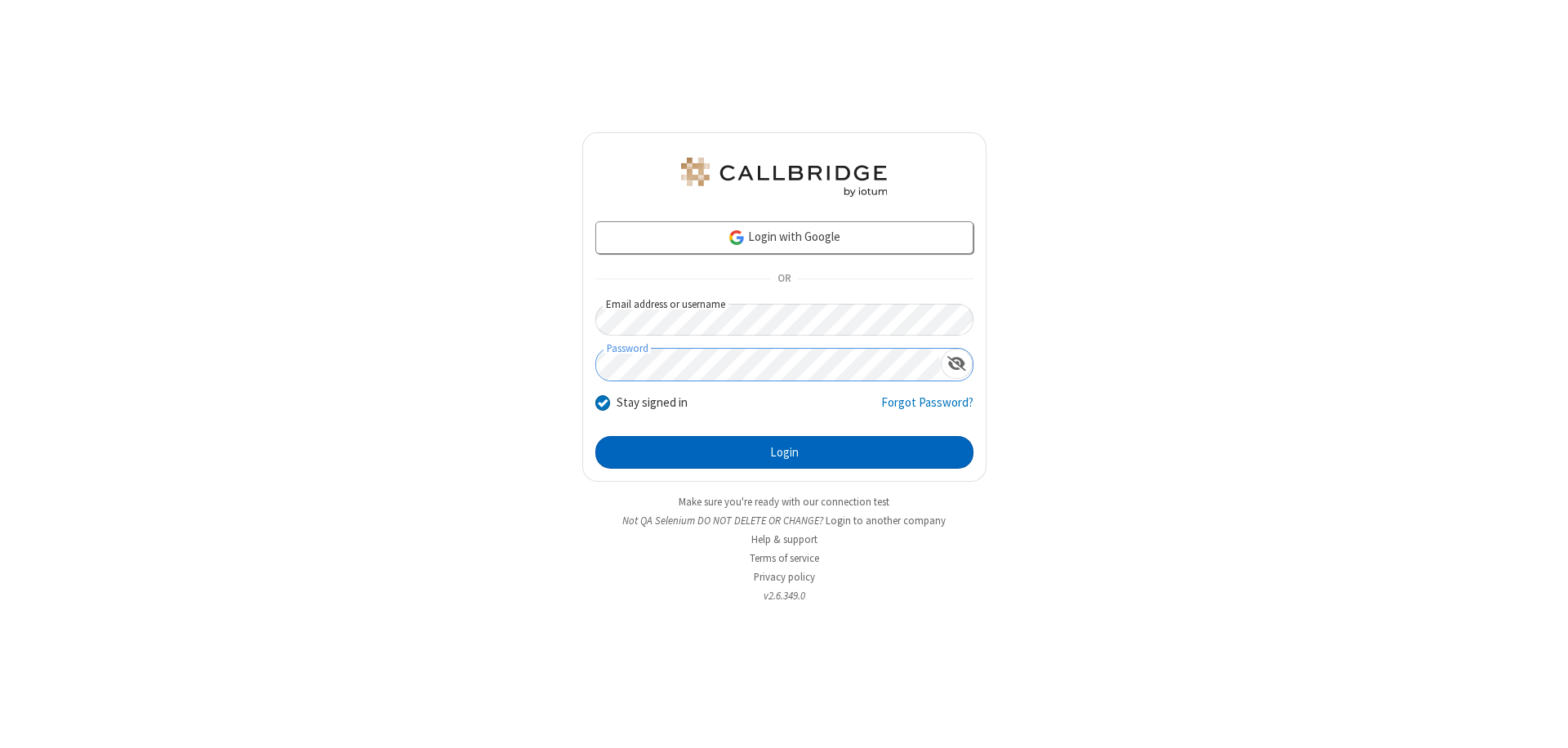
click at [784, 452] on button "Login" at bounding box center [784, 452] width 378 height 33
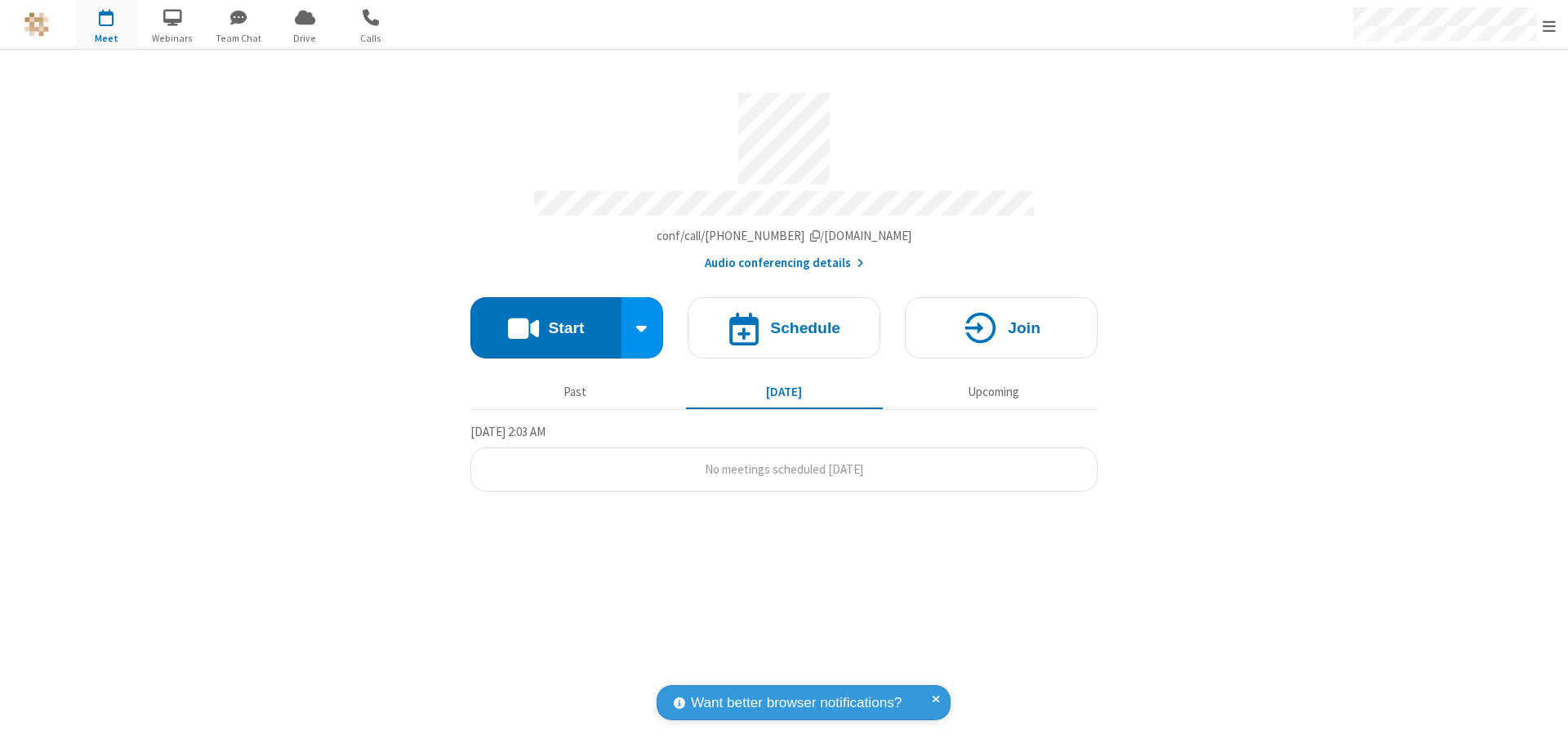
click at [545, 320] on button "Start" at bounding box center [546, 327] width 151 height 62
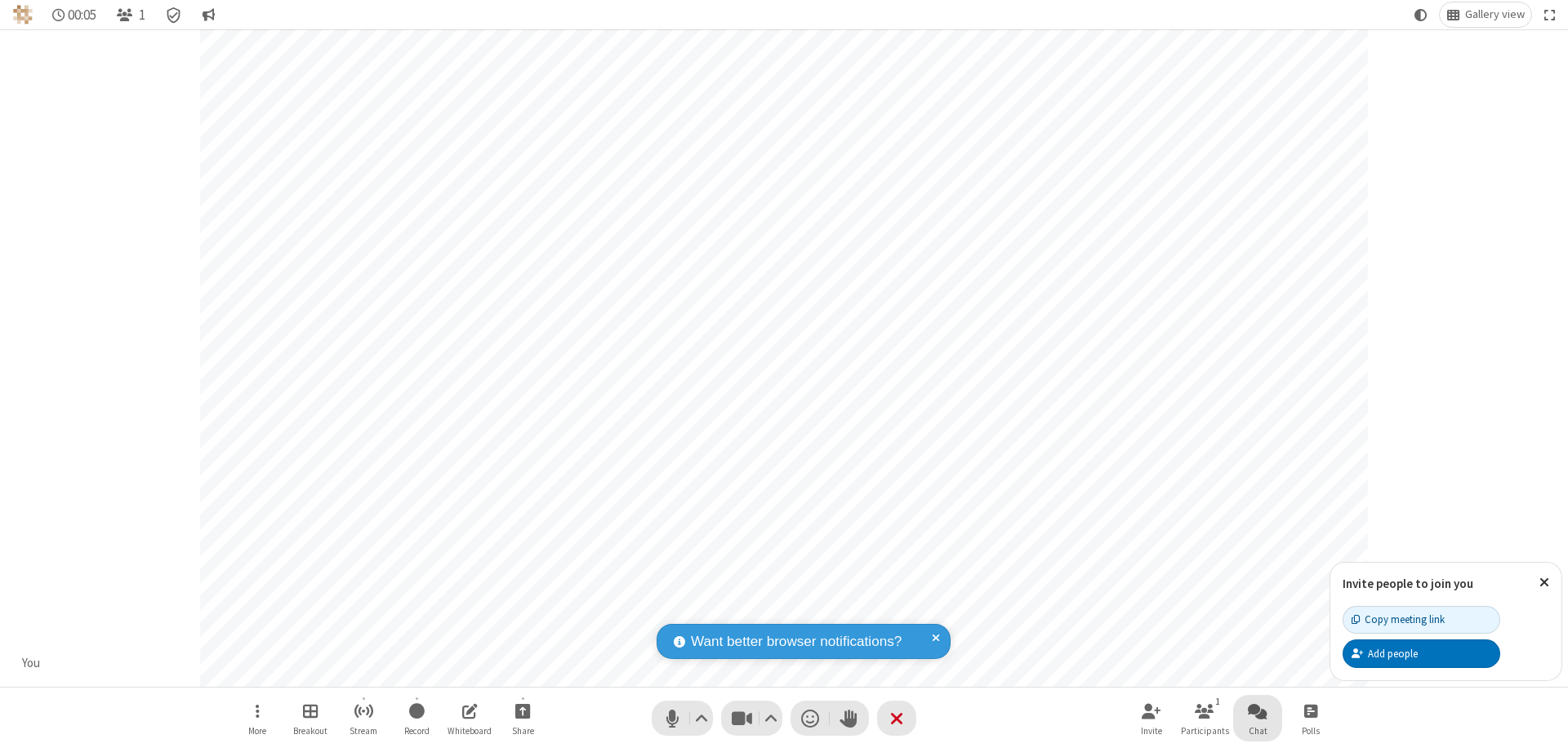
click at [1257, 710] on span "Open chat" at bounding box center [1257, 711] width 20 height 21
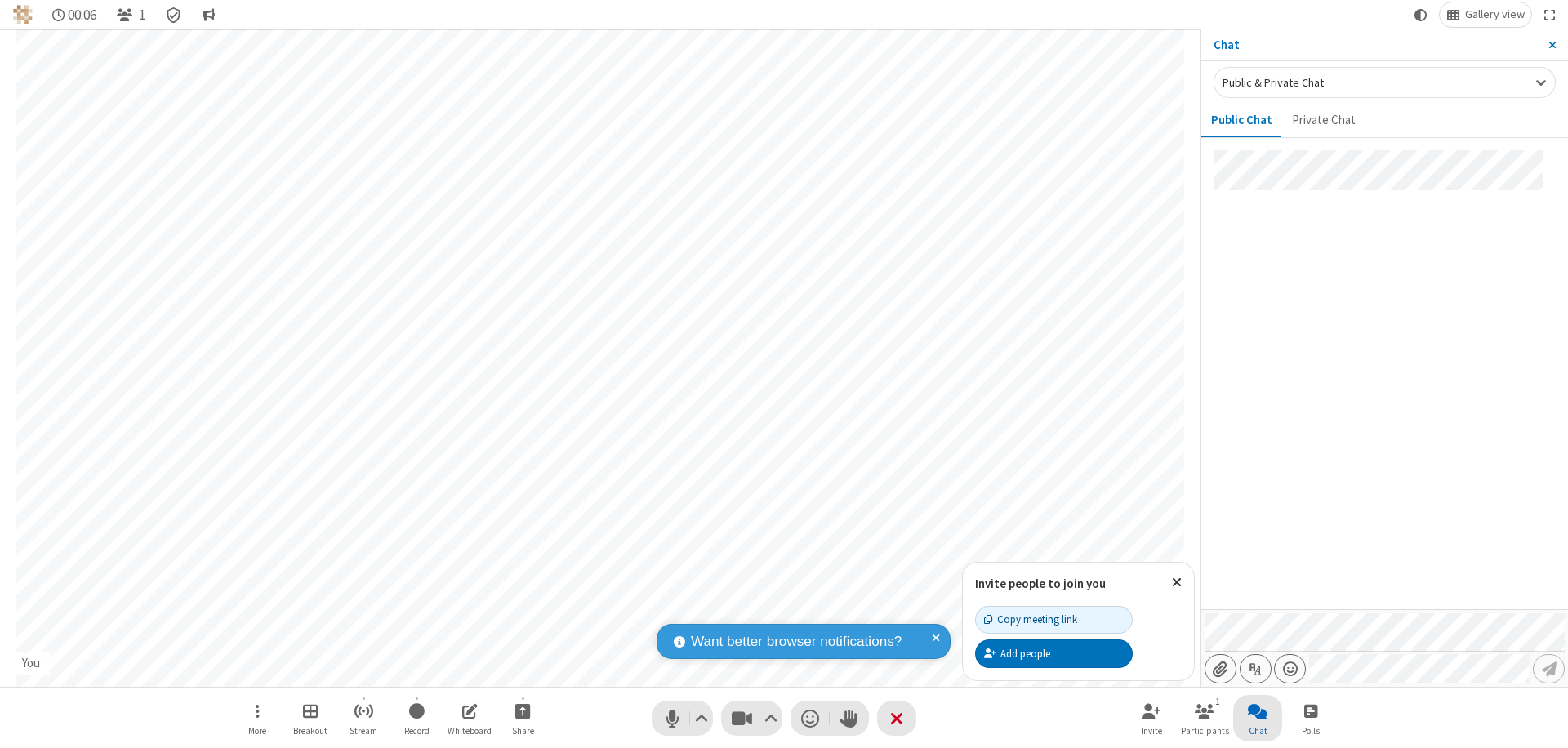
type input "C:\fakepath\doc_test.docx"
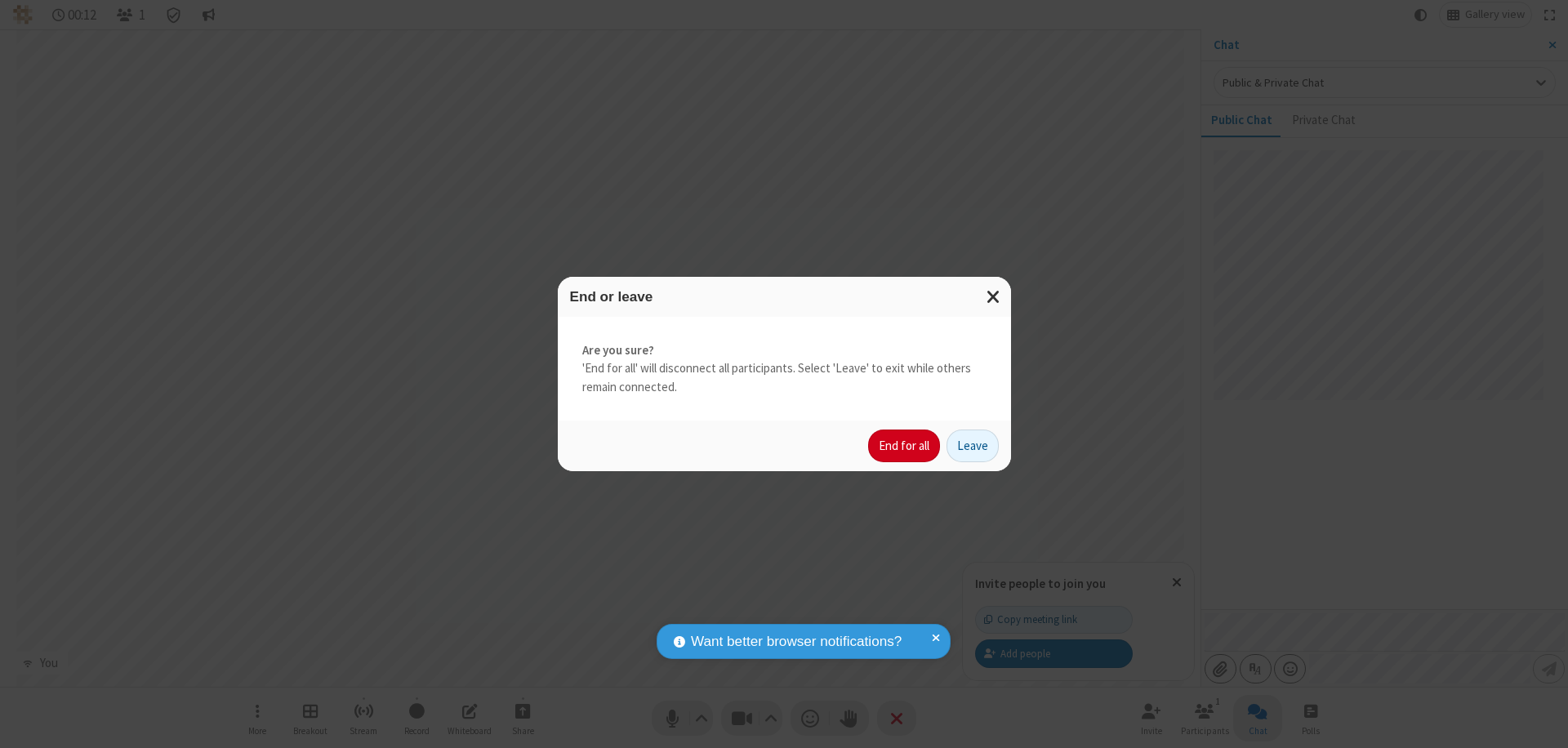
click at [905, 446] on button "End for all" at bounding box center [904, 446] width 72 height 33
